Goal: Transaction & Acquisition: Download file/media

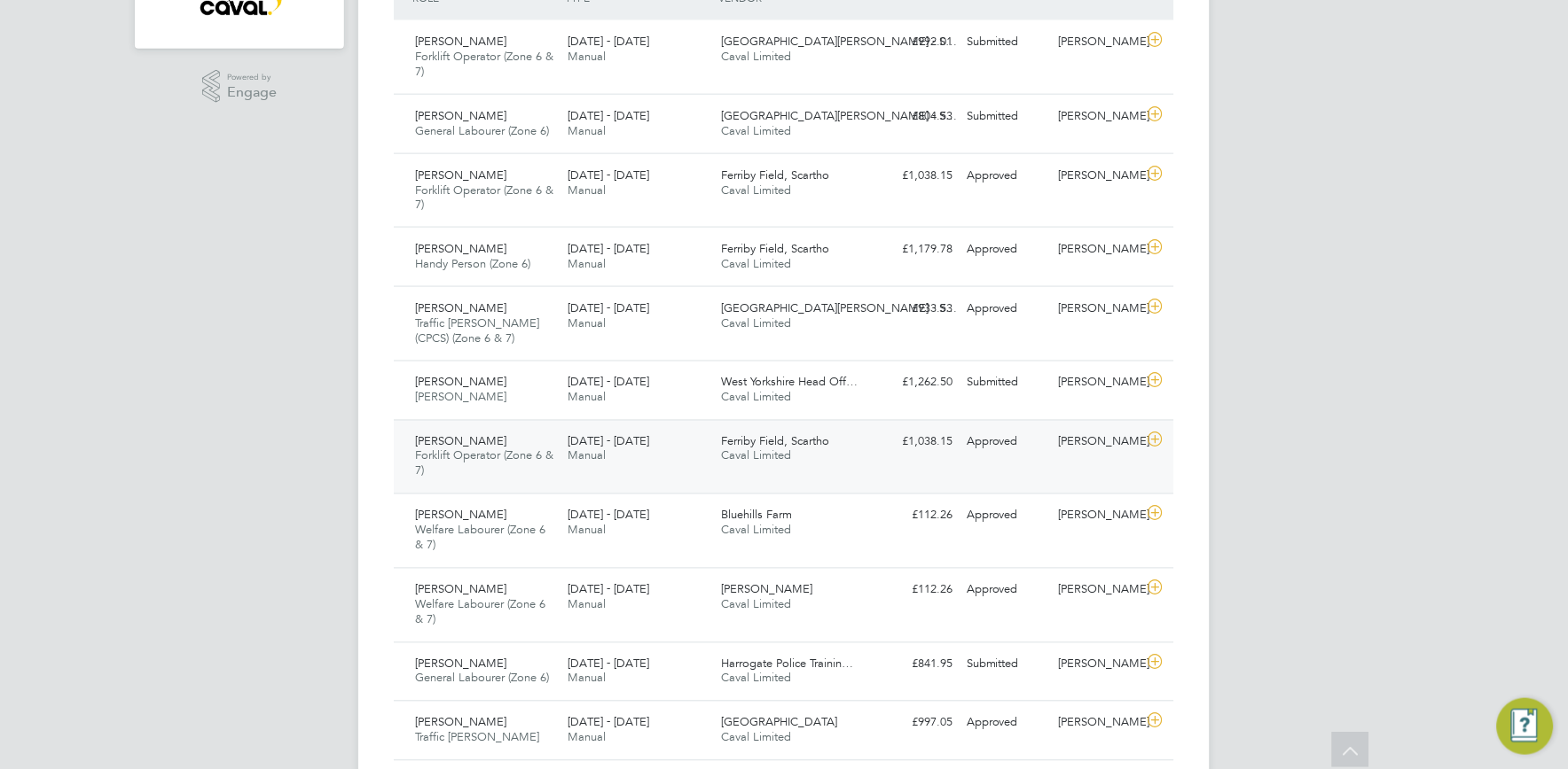
click at [866, 470] on div "Ferriby Field, Scartho Caval Limited" at bounding box center [791, 450] width 153 height 44
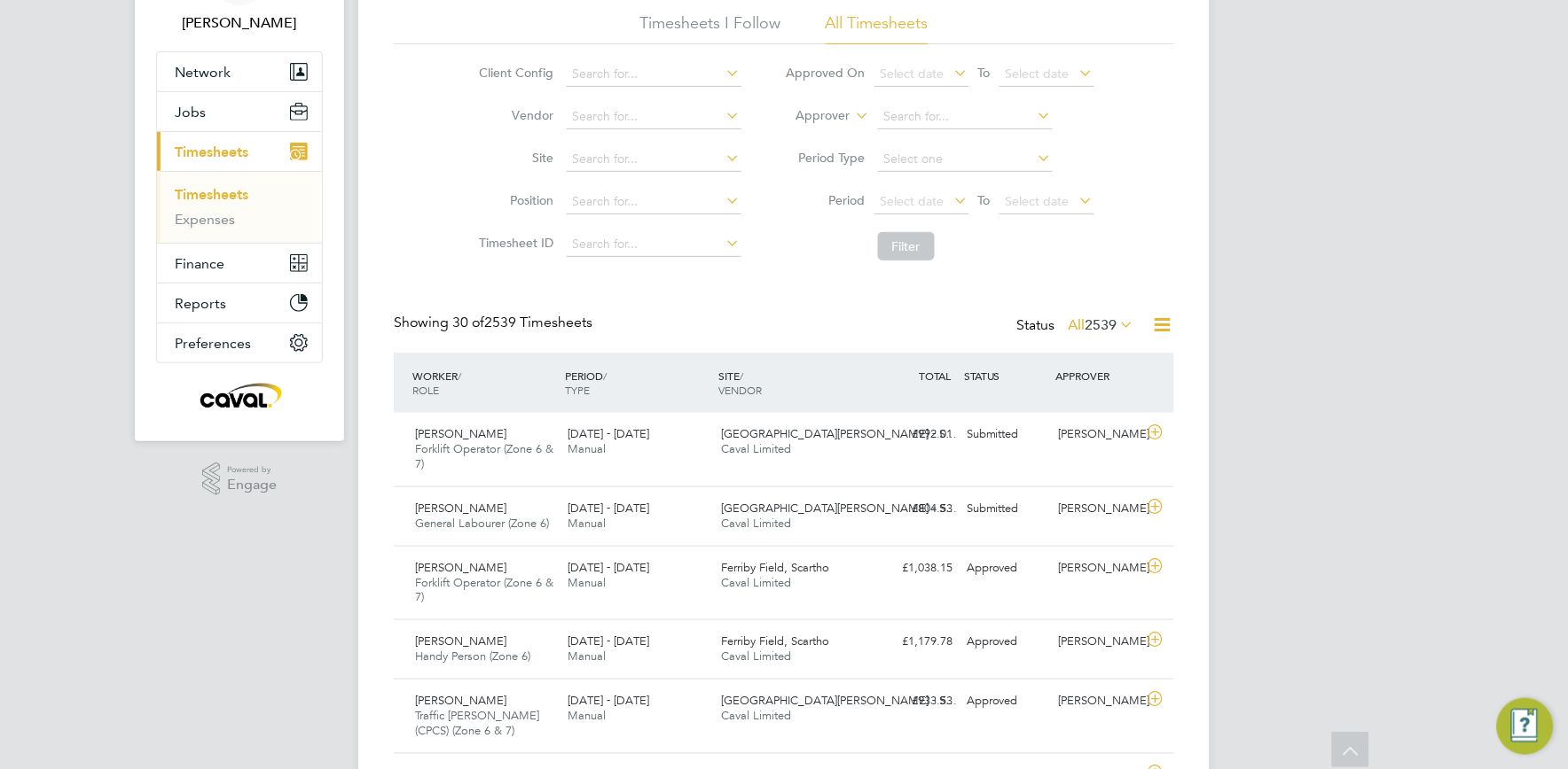
scroll to position [118, 0]
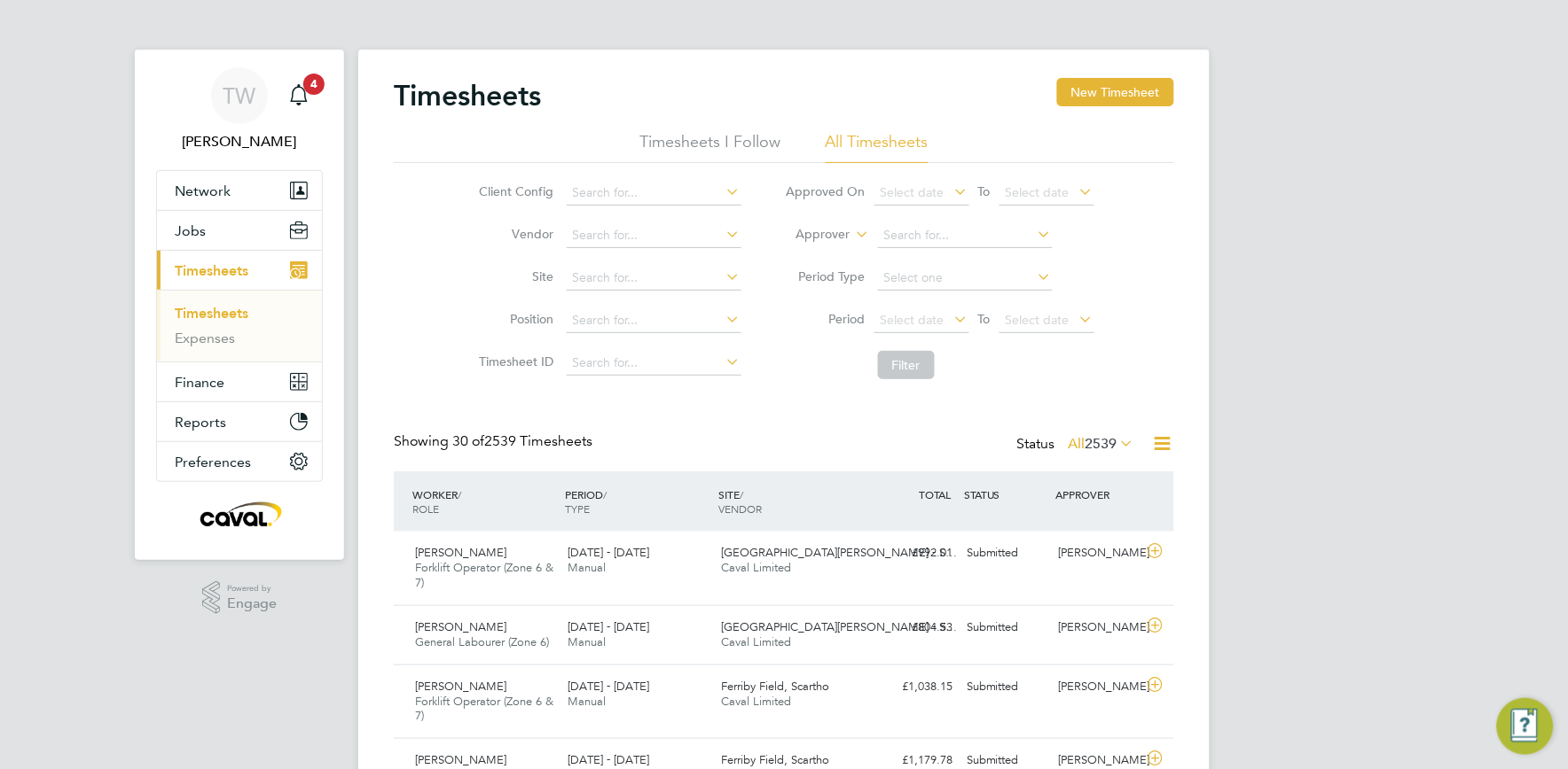
click at [215, 319] on link "Timesheets" at bounding box center [212, 314] width 74 height 17
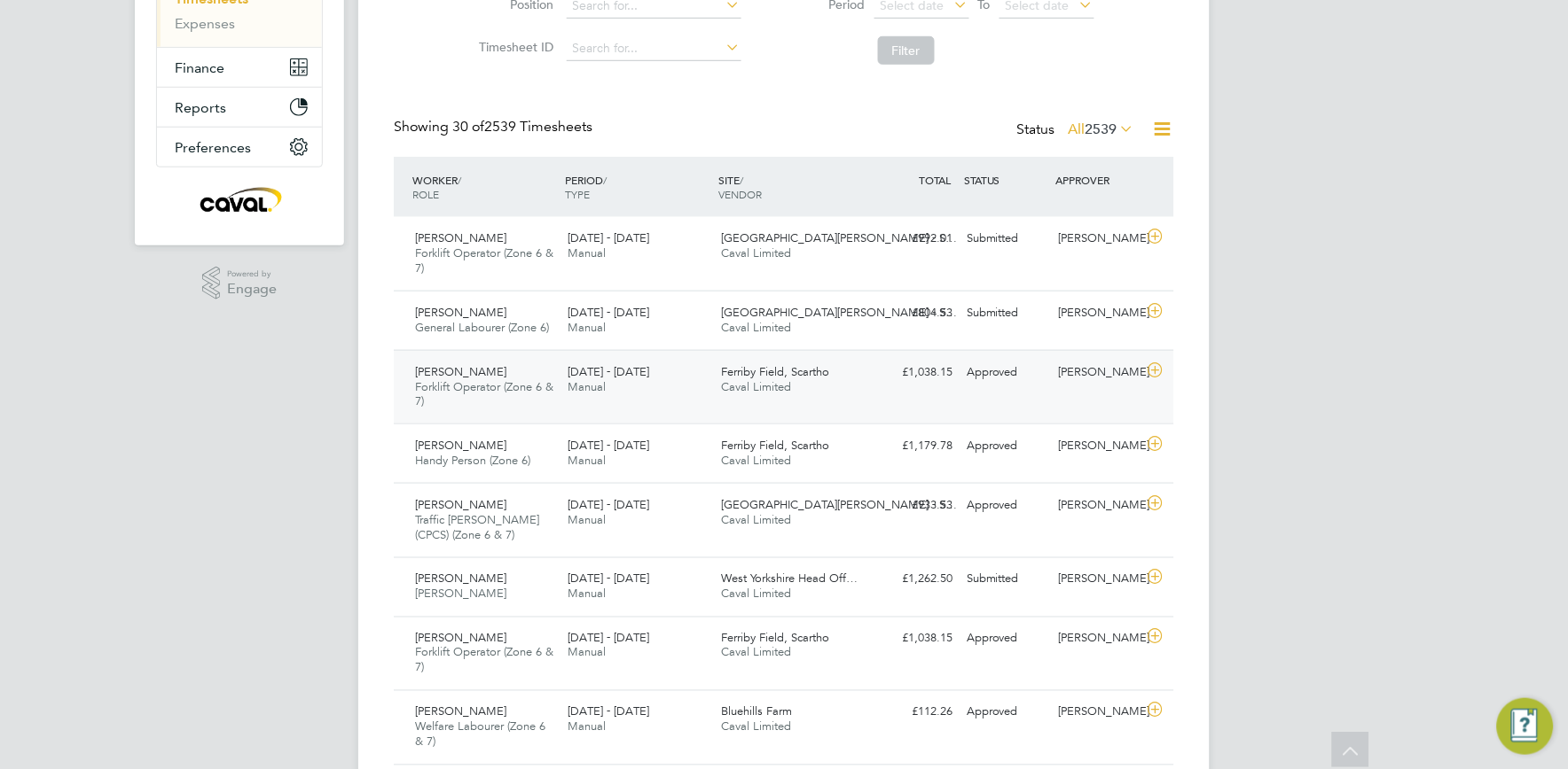
click at [736, 397] on div "Ferriby Field, Scartho Caval Limited" at bounding box center [791, 380] width 153 height 44
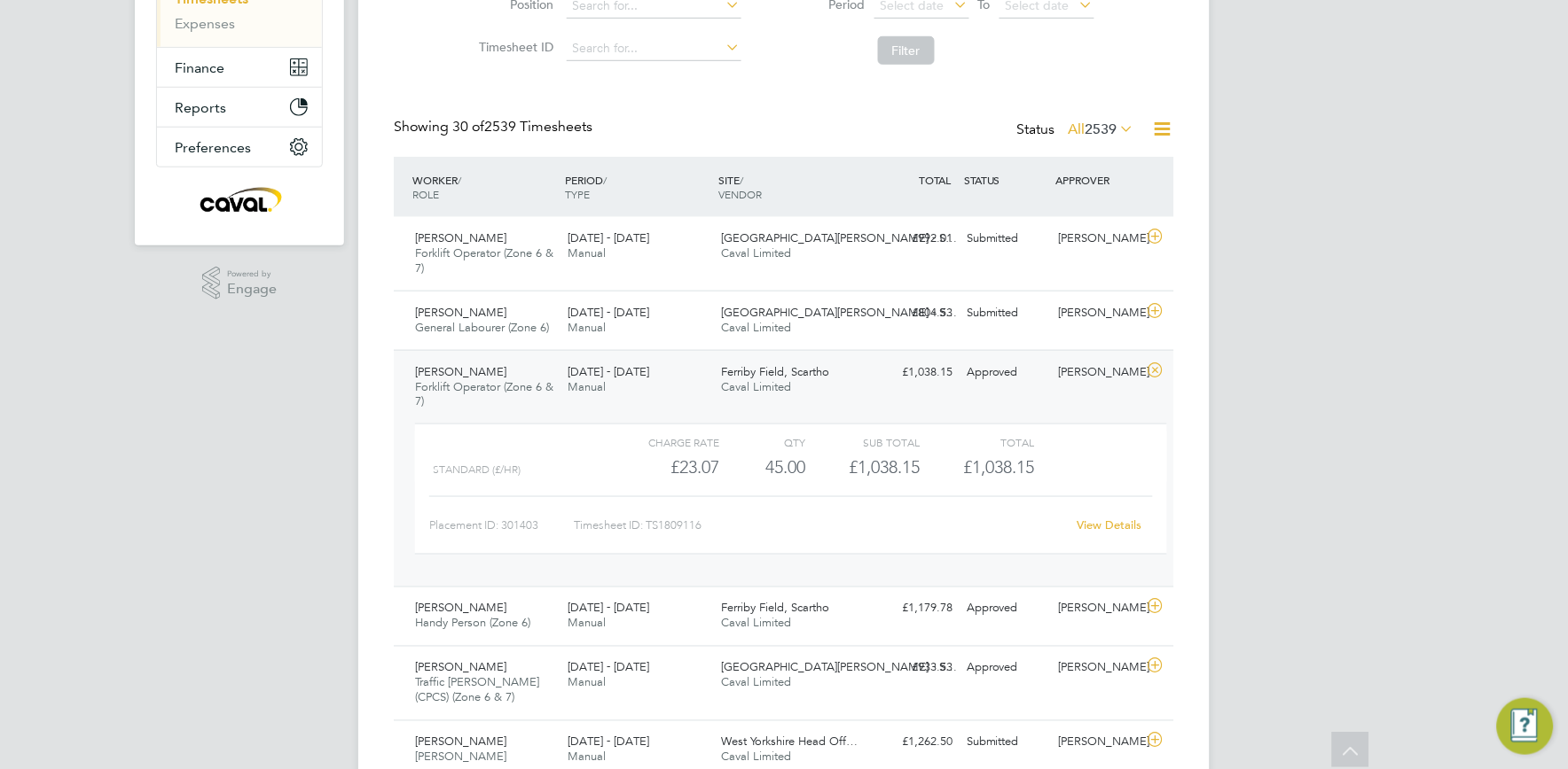
click at [1103, 519] on link "View Details" at bounding box center [1110, 525] width 64 height 15
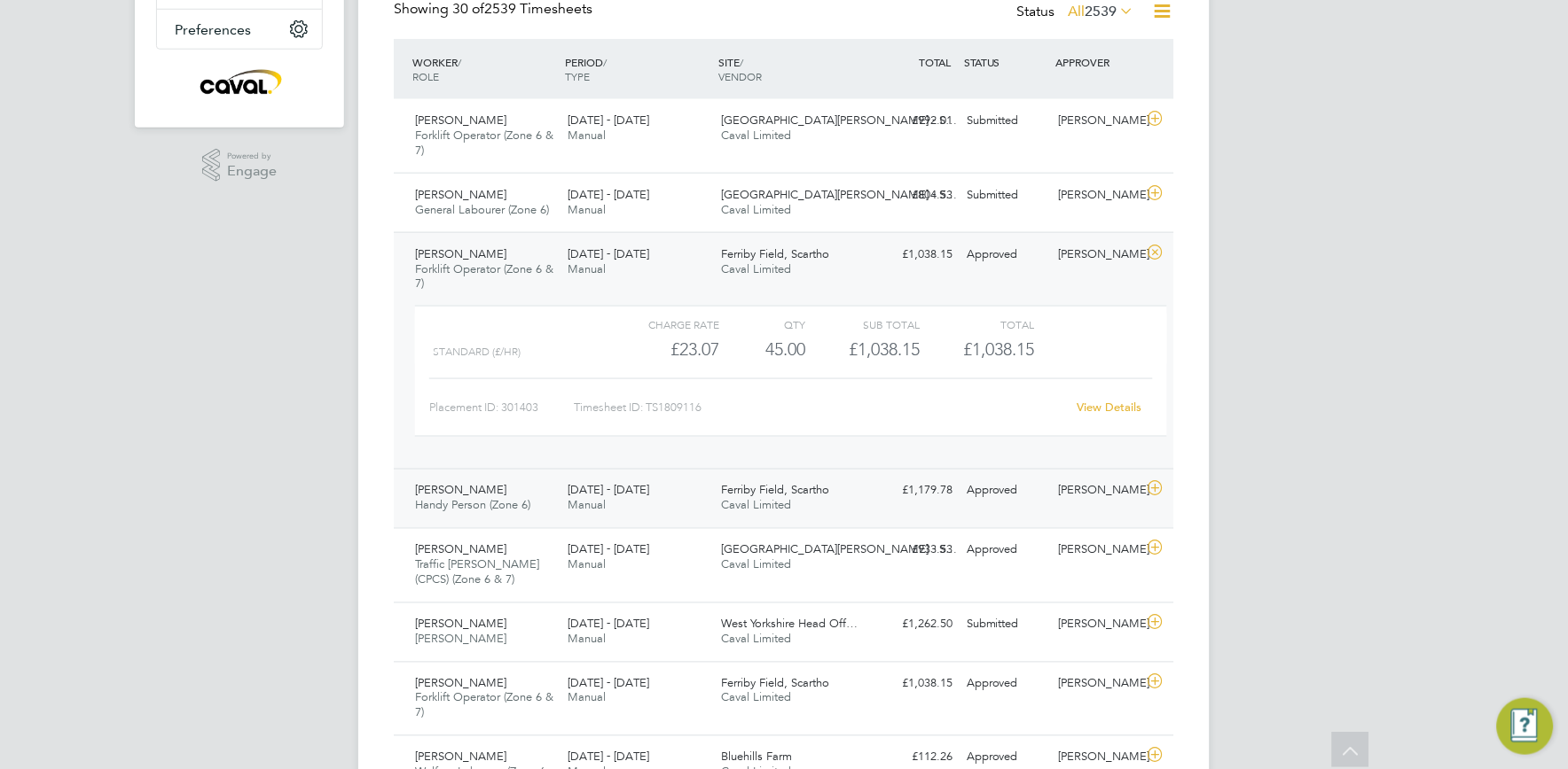
click at [769, 508] on span "Caval Limited" at bounding box center [757, 505] width 70 height 15
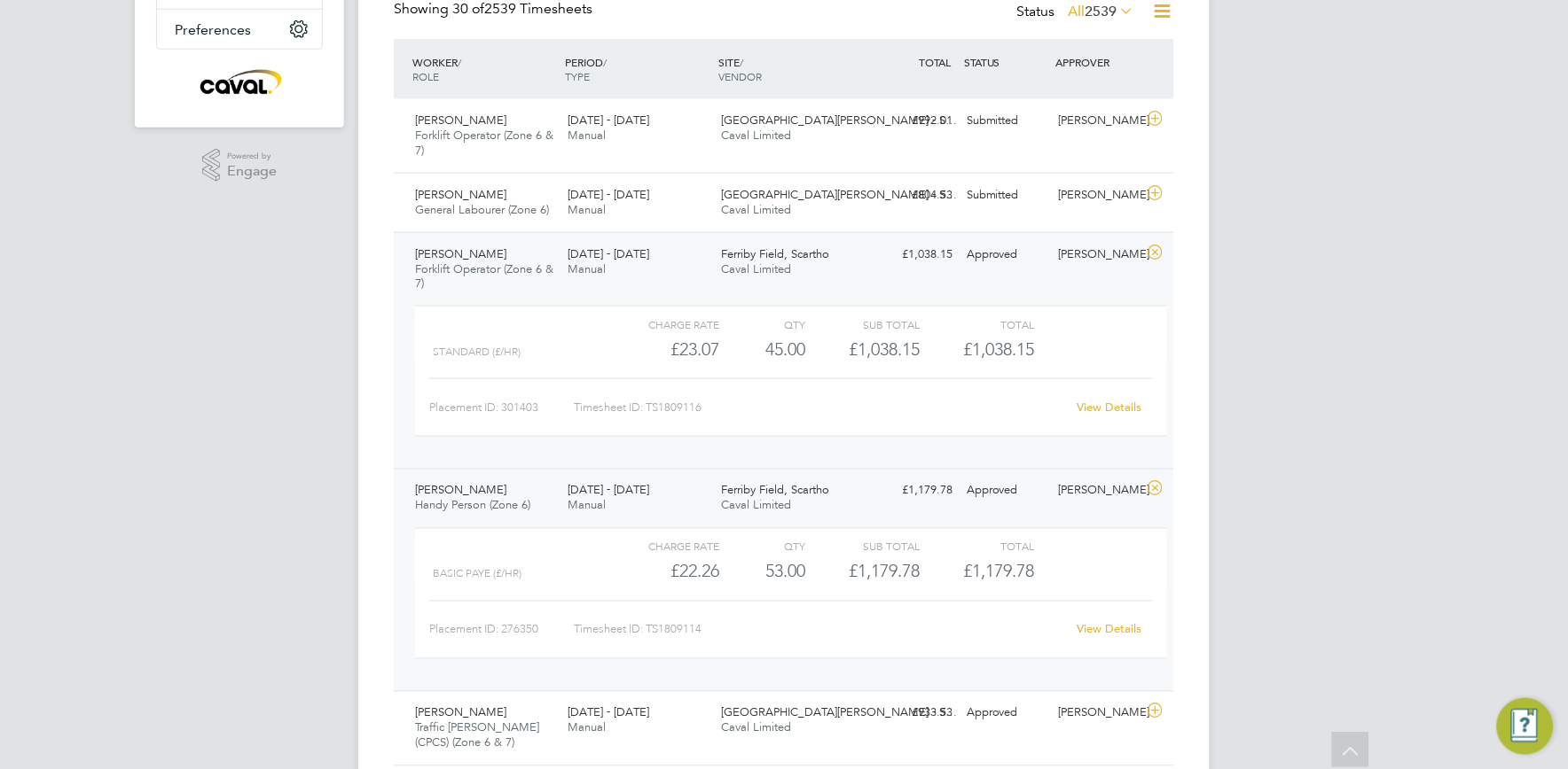
click at [1119, 623] on link "View Details" at bounding box center [1110, 630] width 64 height 15
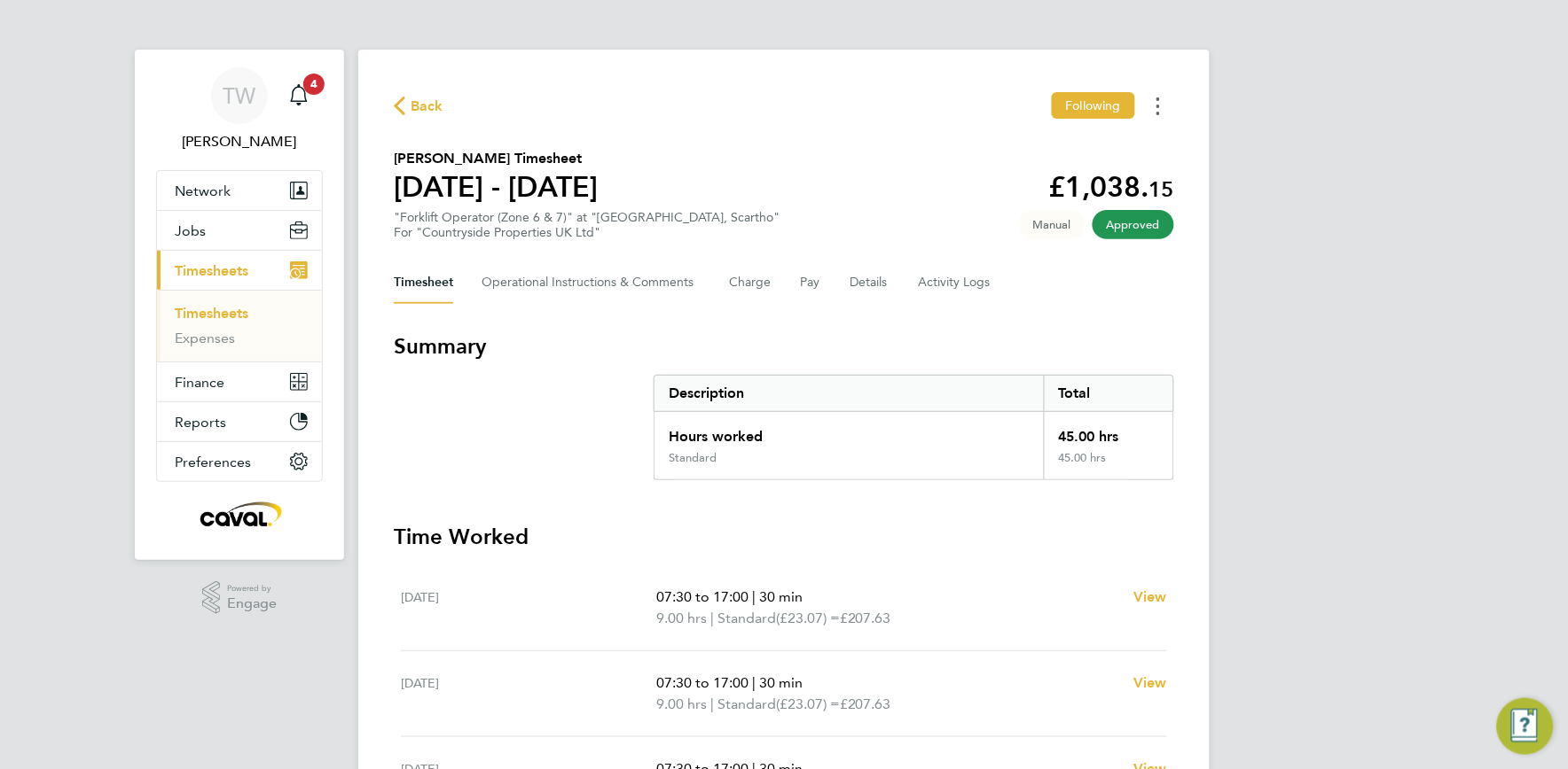
click at [1157, 108] on icon "Timesheets Menu" at bounding box center [1159, 106] width 4 height 18
click at [1054, 153] on link "Download timesheet" at bounding box center [1067, 145] width 213 height 36
click at [1156, 97] on button "Timesheets Menu" at bounding box center [1159, 106] width 32 height 27
click at [1094, 138] on link "Download timesheet" at bounding box center [1067, 145] width 213 height 36
click at [428, 107] on span "Back" at bounding box center [426, 106] width 33 height 22
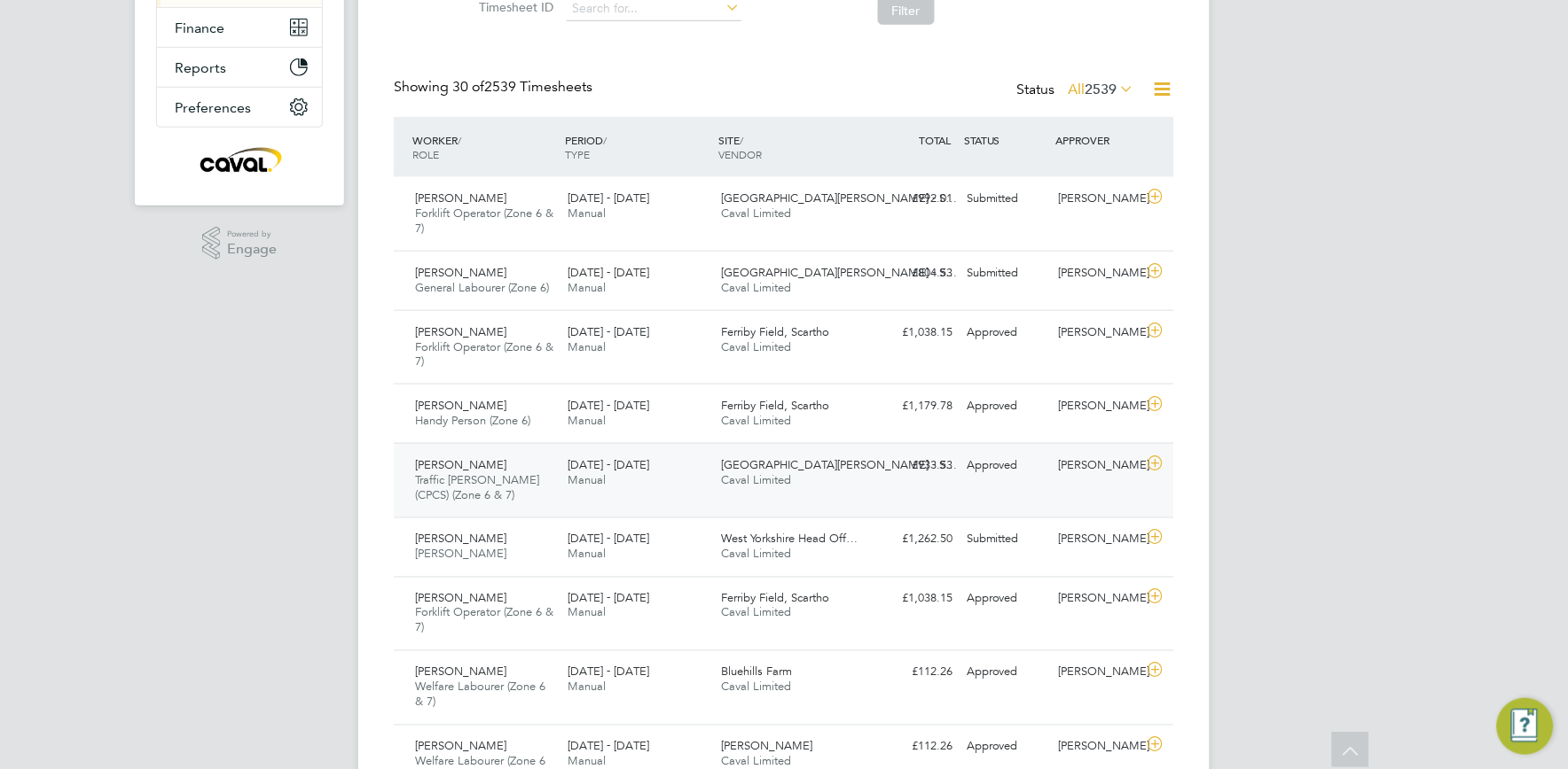
click at [785, 491] on div "Northfield Meadows - S… Caval Limited" at bounding box center [791, 473] width 153 height 44
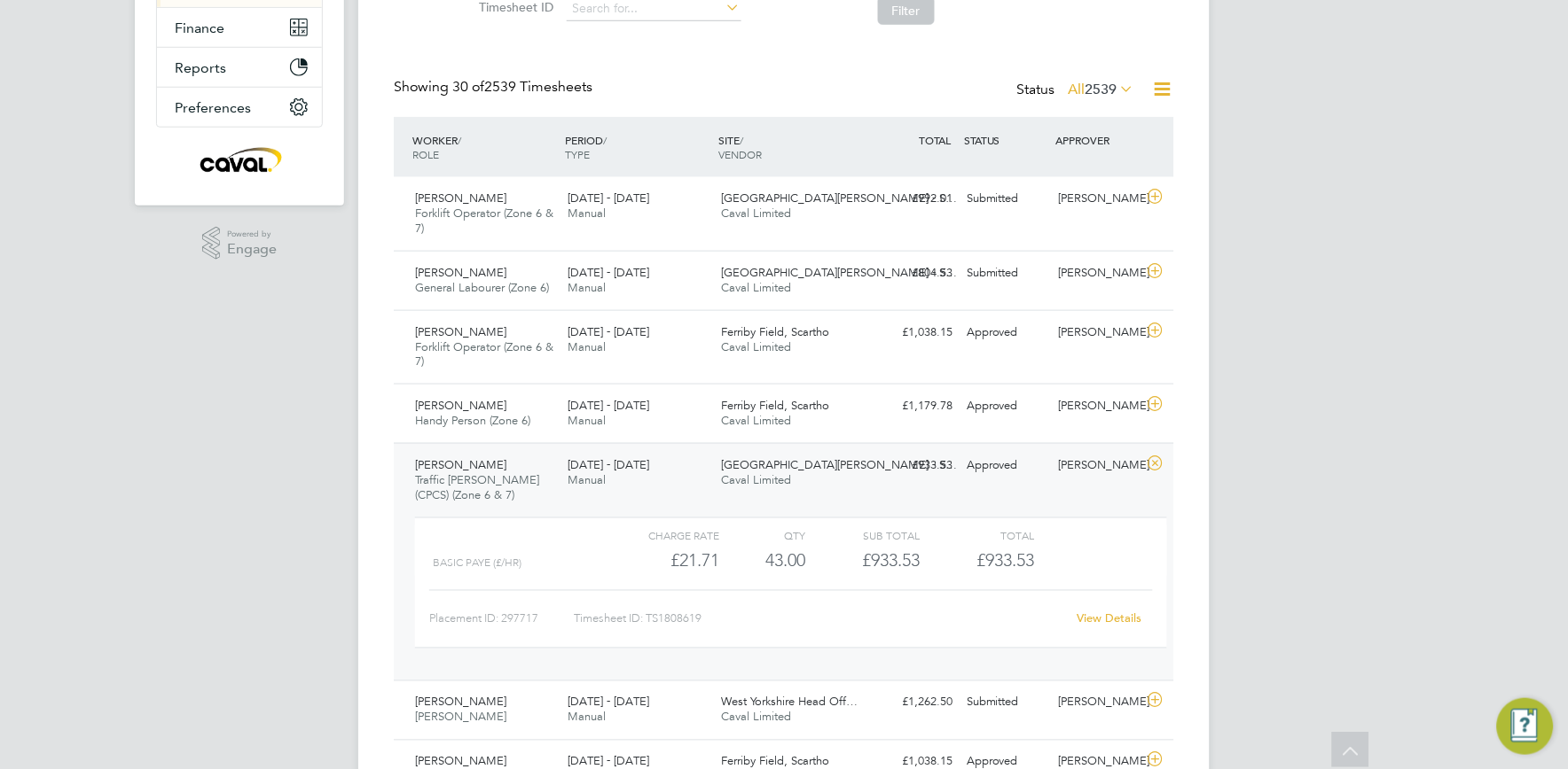
click at [1102, 610] on div "View Details" at bounding box center [1110, 620] width 87 height 28
click at [1103, 624] on link "View Details" at bounding box center [1110, 619] width 64 height 15
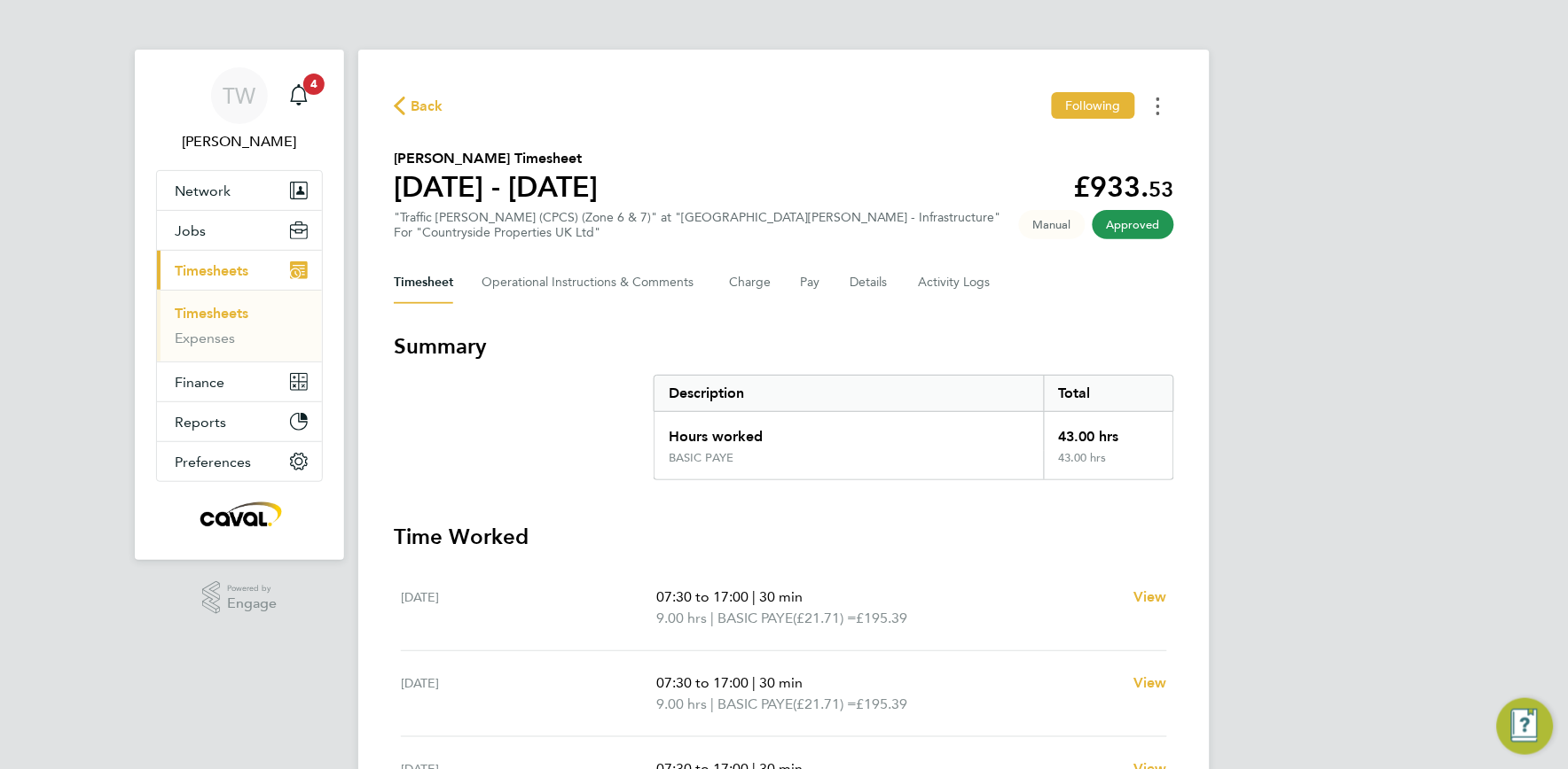
click at [1156, 108] on button "Timesheets Menu" at bounding box center [1159, 106] width 32 height 27
click at [1042, 149] on link "Download timesheet" at bounding box center [1067, 145] width 213 height 36
click at [423, 93] on div "Back Following" at bounding box center [784, 106] width 781 height 27
click at [423, 104] on span "Back" at bounding box center [426, 106] width 33 height 22
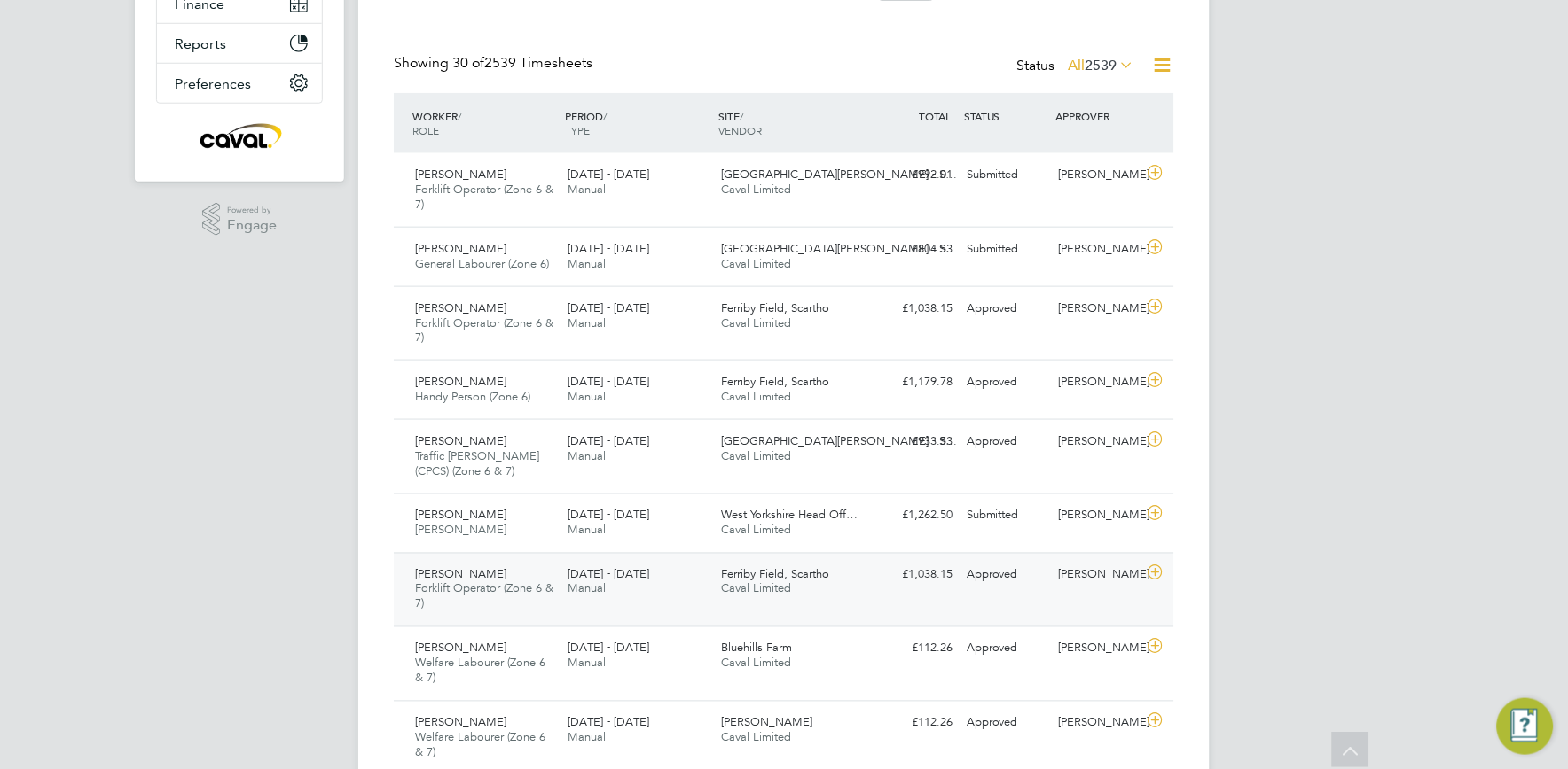
click at [525, 596] on div "Paul Armstrong Forklift Operator (Zone 6 & 7) 18 - 24 Aug 2025" at bounding box center [485, 590] width 153 height 60
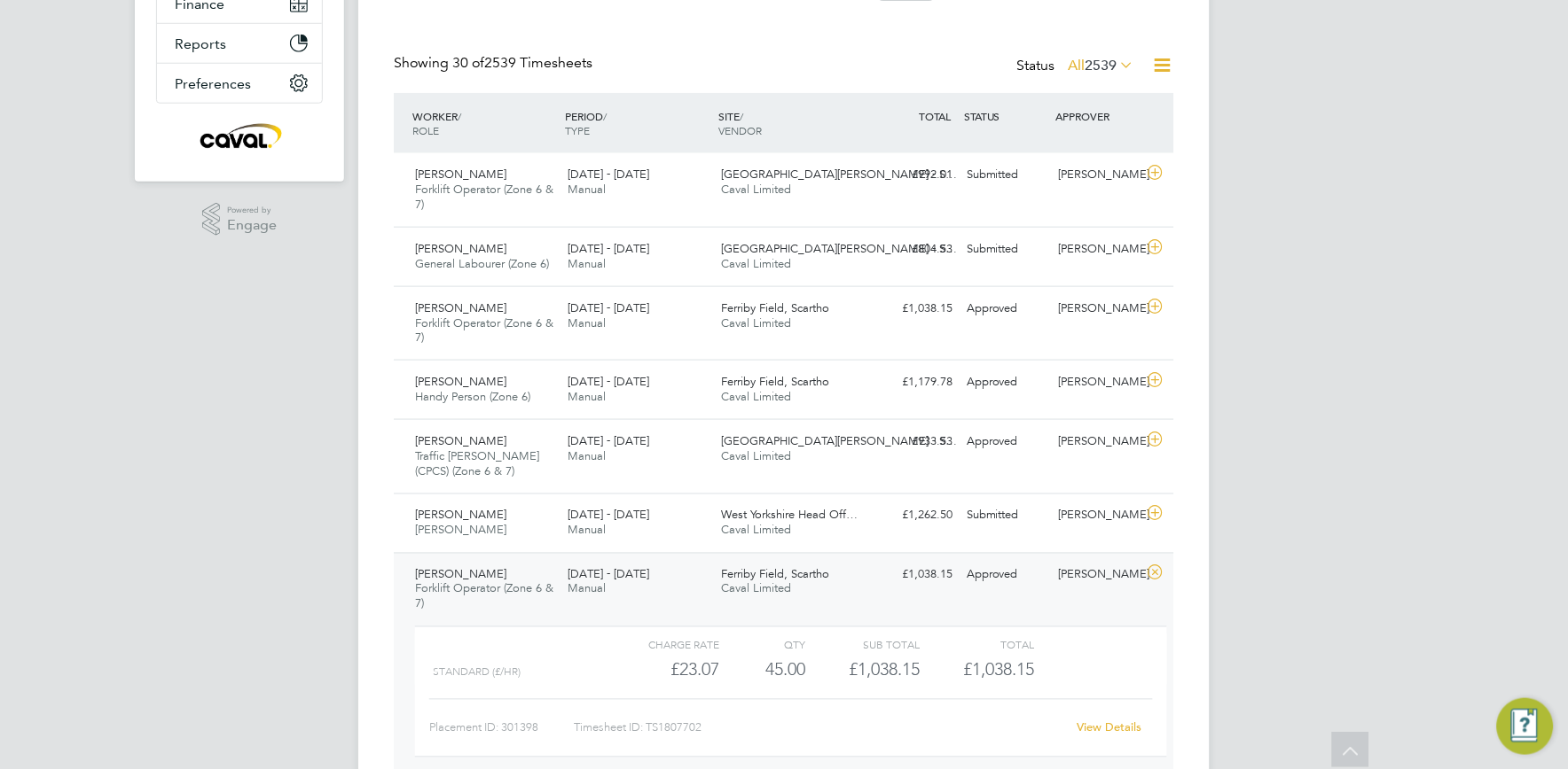
click at [1094, 724] on link "View Details" at bounding box center [1110, 728] width 64 height 15
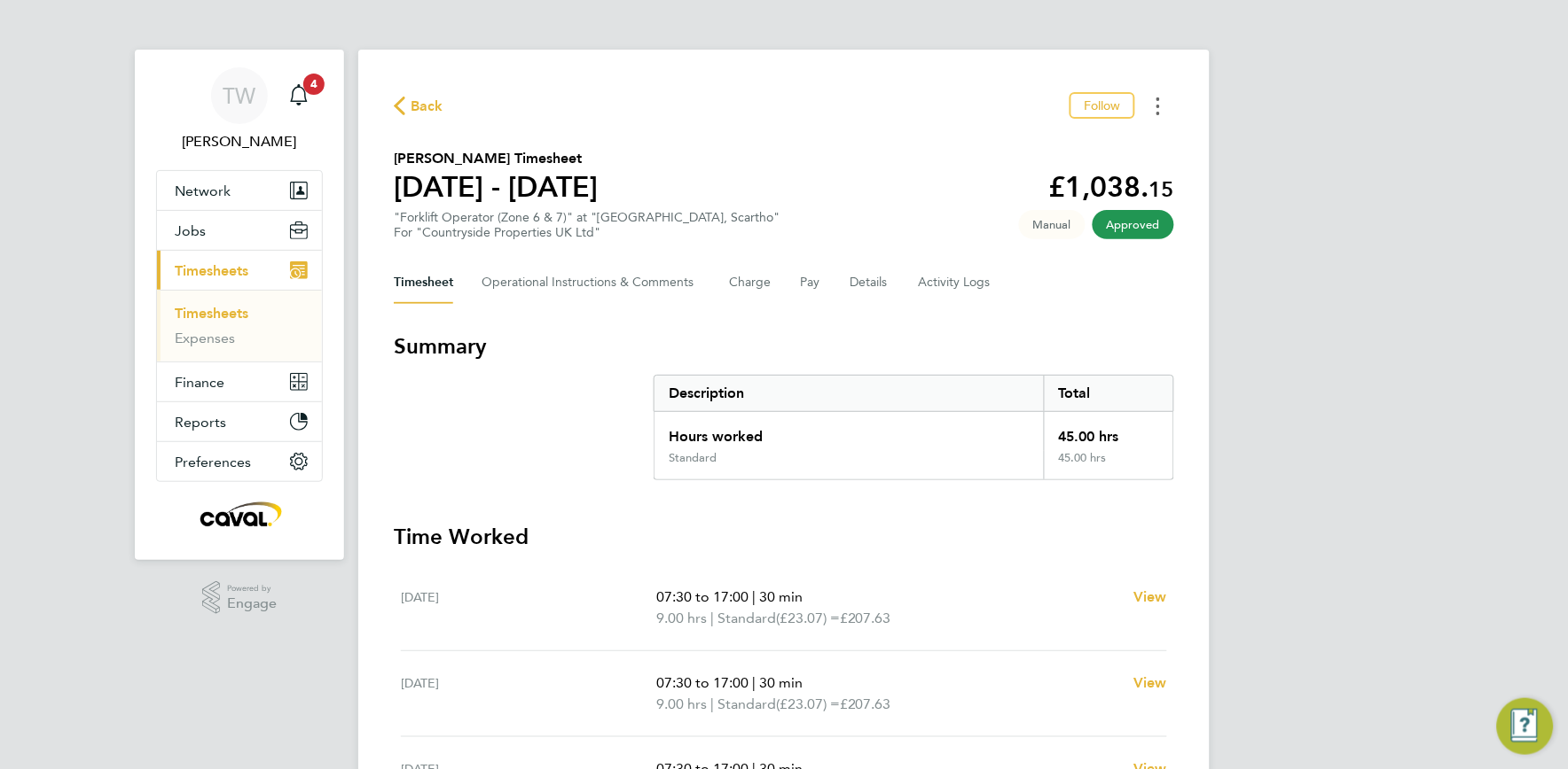
click at [1158, 105] on circle "Timesheets Menu" at bounding box center [1159, 107] width 4 height 4
click at [1094, 145] on link "Download timesheet" at bounding box center [1067, 145] width 213 height 36
